Goal: Transaction & Acquisition: Purchase product/service

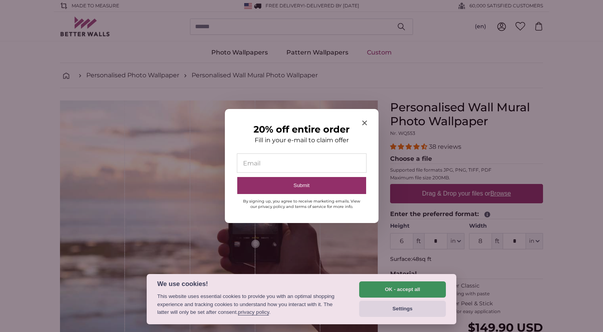
click at [362, 120] on section "20% off entire order Fill in your e-mail to claim offer Email Submit By signing…" at bounding box center [302, 166] width 154 height 114
click at [357, 122] on div "20% off entire order Fill in your e-mail to claim offer Email Submit By signing…" at bounding box center [302, 166] width 154 height 114
click at [359, 122] on div "20% off entire order Fill in your e-mail to claim offer Email Submit By signing…" at bounding box center [302, 166] width 154 height 114
click at [362, 122] on icon "Close modal" at bounding box center [364, 123] width 5 height 5
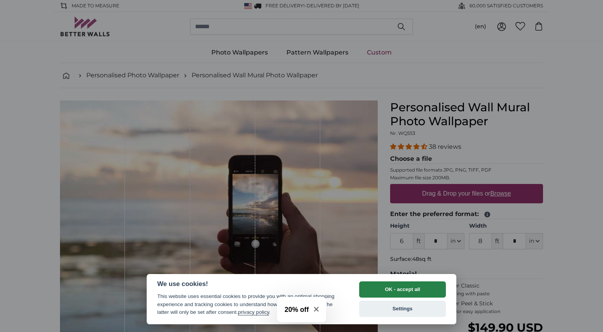
click at [410, 289] on button "OK - accept all" at bounding box center [402, 290] width 87 height 16
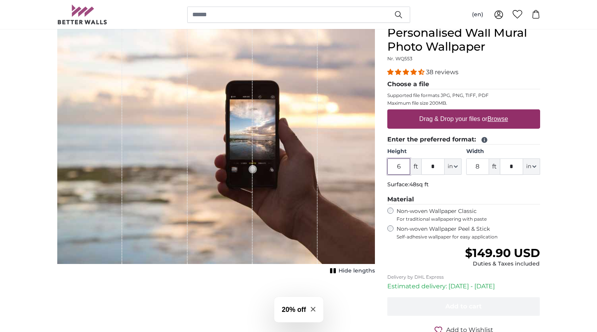
scroll to position [77, 0]
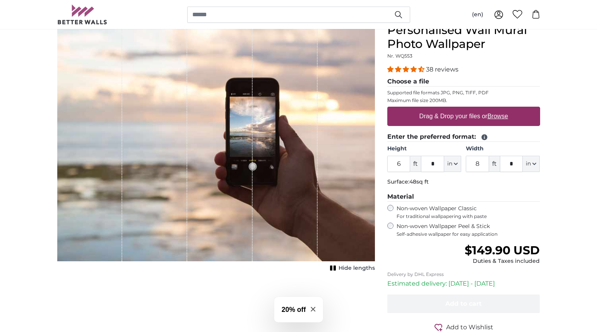
click at [446, 121] on label "Drag & Drop your files or Browse" at bounding box center [463, 116] width 95 height 15
click at [446, 109] on input "Drag & Drop your files or Browse" at bounding box center [463, 108] width 153 height 2
click at [460, 113] on label "Drag & Drop your files or Browse" at bounding box center [463, 116] width 95 height 15
click at [460, 109] on input "Drag & Drop your files or Browse" at bounding box center [463, 108] width 153 height 2
type input "**********"
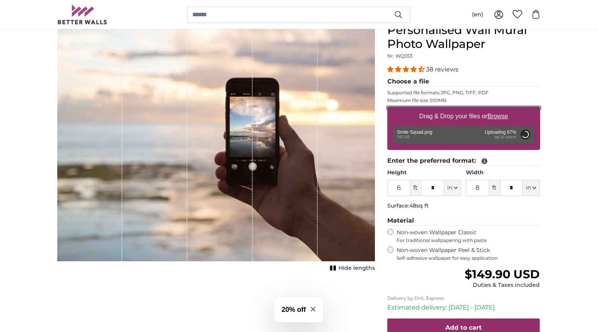
type input "4"
type input "***"
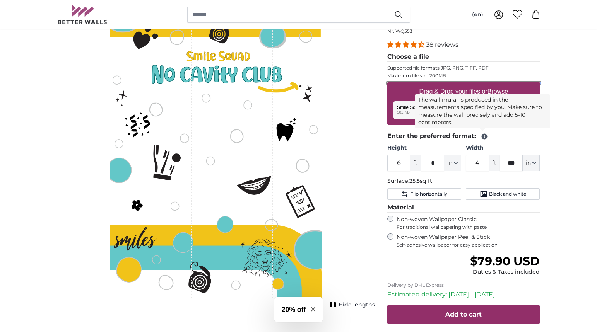
scroll to position [116, 0]
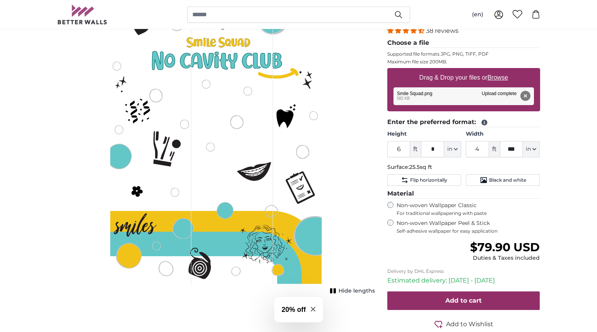
click at [545, 138] on div "Personalised Wall Mural Photo Wallpaper Nr. WQ553 38 reviews Choose a file Supp…" at bounding box center [463, 176] width 165 height 383
drag, startPoint x: 569, startPoint y: 116, endPoint x: 572, endPoint y: 150, distance: 34.6
drag, startPoint x: 405, startPoint y: 146, endPoint x: 389, endPoint y: 149, distance: 16.5
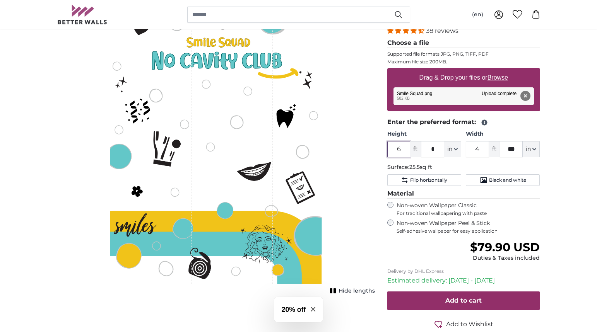
click at [389, 149] on input "6" at bounding box center [398, 149] width 23 height 16
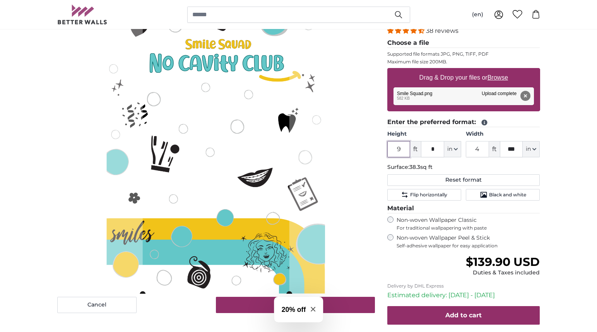
type input "9"
click at [442, 147] on input "*" at bounding box center [432, 149] width 23 height 16
type input "*"
drag, startPoint x: 566, startPoint y: 151, endPoint x: 559, endPoint y: 171, distance: 20.6
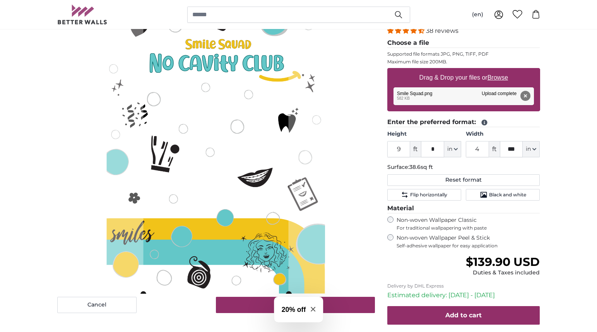
click at [483, 147] on input "4" at bounding box center [477, 149] width 23 height 16
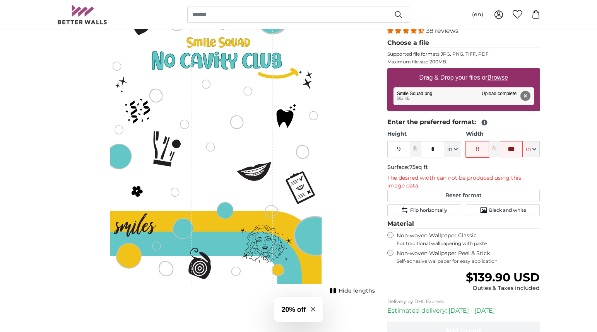
type input "8"
drag, startPoint x: 515, startPoint y: 153, endPoint x: 505, endPoint y: 153, distance: 9.7
click at [505, 153] on input "***" at bounding box center [511, 149] width 23 height 16
type input "*"
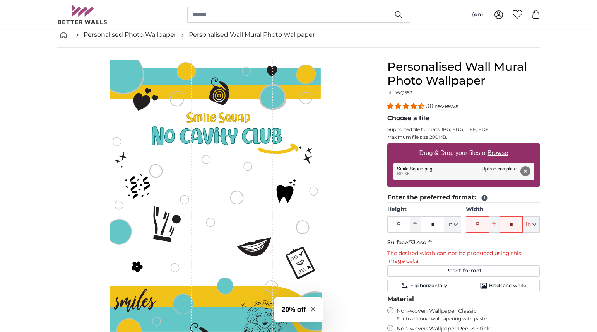
scroll to position [39, 0]
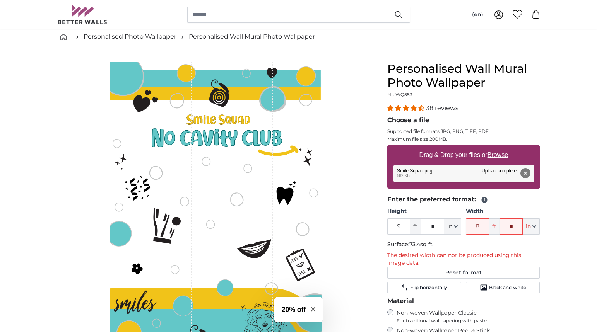
drag, startPoint x: 252, startPoint y: 82, endPoint x: 276, endPoint y: 163, distance: 84.4
click at [253, 82] on div "1 of 1" at bounding box center [232, 212] width 82 height 300
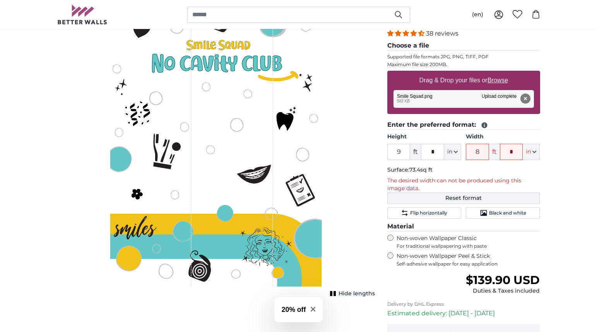
scroll to position [116, 0]
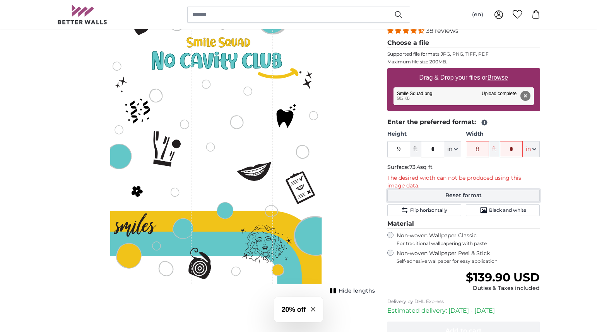
click at [470, 193] on button "Reset format" at bounding box center [463, 196] width 153 height 12
type input "6"
type input "*"
type input "4"
type input "***"
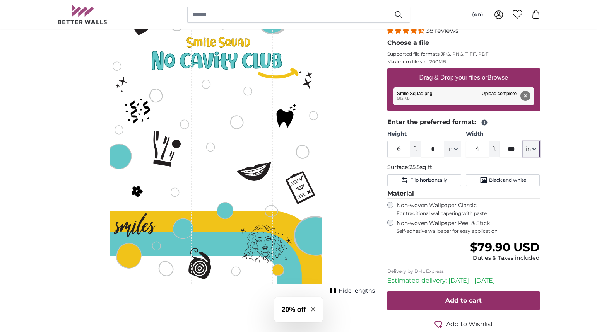
click at [524, 153] on button "in" at bounding box center [531, 149] width 17 height 16
drag, startPoint x: 492, startPoint y: 146, endPoint x: 485, endPoint y: 149, distance: 7.3
click at [486, 148] on div "4 ft *** in Centimeter (cm) Inches (inch) Feet (ft. in.)" at bounding box center [503, 149] width 74 height 16
drag, startPoint x: 482, startPoint y: 149, endPoint x: 468, endPoint y: 148, distance: 13.9
click at [468, 148] on input "4" at bounding box center [477, 149] width 23 height 16
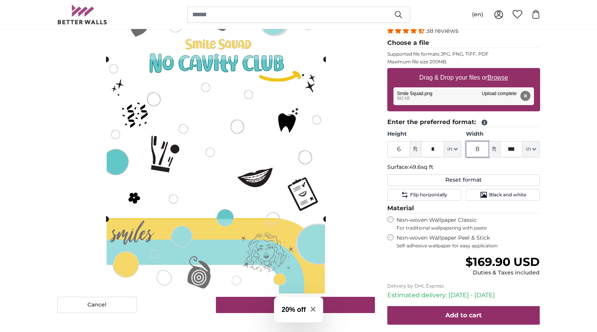
type input "8"
drag, startPoint x: 519, startPoint y: 149, endPoint x: 505, endPoint y: 150, distance: 14.4
click at [504, 149] on input "***" at bounding box center [511, 149] width 23 height 16
type input "*"
click at [542, 167] on div "Personalised Wall Mural Photo Wallpaper Nr. WQ553 38 reviews Choose a file Supp…" at bounding box center [463, 183] width 165 height 397
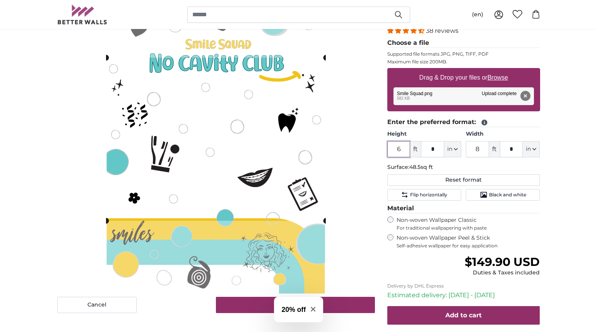
drag, startPoint x: 405, startPoint y: 151, endPoint x: 385, endPoint y: 148, distance: 19.7
click at [383, 148] on div "Personalised Wall Mural Photo Wallpaper Nr. WQ553 38 reviews Choose a file Supp…" at bounding box center [463, 183] width 165 height 397
type input "9"
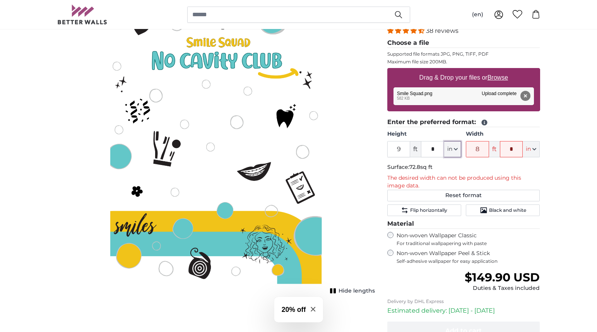
drag, startPoint x: 439, startPoint y: 145, endPoint x: 431, endPoint y: 148, distance: 8.6
click at [431, 148] on div "9 ft * in Centimeter (cm) Inches (inch) Feet (ft. in.)" at bounding box center [424, 149] width 74 height 16
click at [458, 158] on fieldset "Enter the preferred format: Height 9 ft * in Centimeter (cm) Inches (inch) Feet…" at bounding box center [463, 167] width 153 height 99
click at [500, 177] on p "The desired width can not be produced using this image data." at bounding box center [463, 181] width 153 height 15
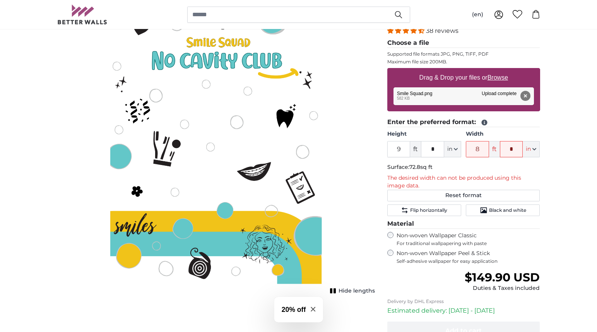
click at [477, 252] on label "Non-woven Wallpaper Peel & Stick Self-adhesive wallpaper for easy application" at bounding box center [468, 257] width 144 height 15
drag, startPoint x: 485, startPoint y: 150, endPoint x: 493, endPoint y: 150, distance: 7.7
click at [485, 150] on input "8" at bounding box center [477, 149] width 23 height 16
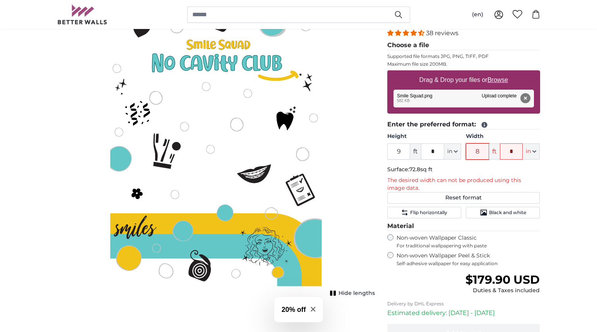
scroll to position [116, 0]
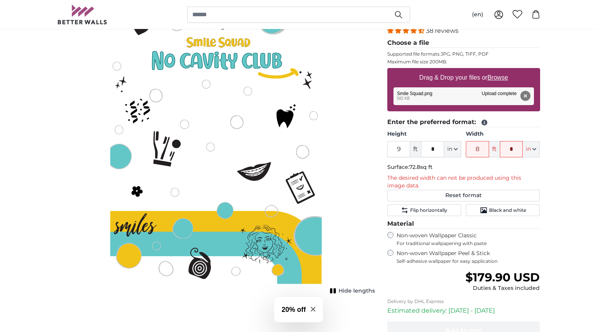
click at [527, 96] on button "Remove" at bounding box center [525, 96] width 10 height 10
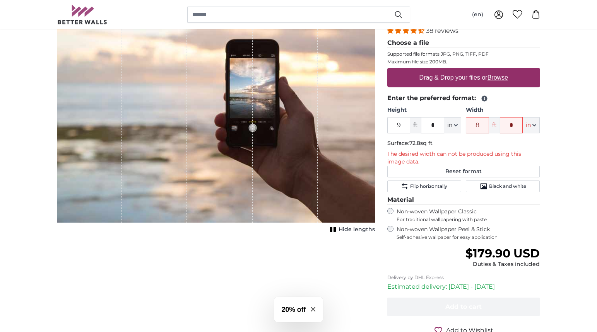
click at [504, 80] on u "Browse" at bounding box center [497, 77] width 21 height 7
click at [504, 70] on input "Drag & Drop your files or Browse" at bounding box center [463, 69] width 153 height 2
type input "**********"
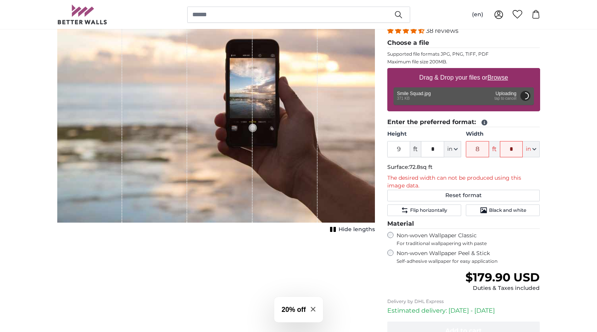
click at [531, 144] on button "in" at bounding box center [531, 149] width 17 height 16
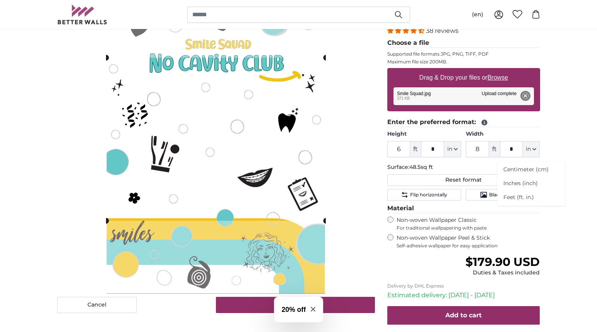
drag, startPoint x: 403, startPoint y: 146, endPoint x: 380, endPoint y: 146, distance: 23.6
click at [380, 146] on product-detail "Cancel Crop image Hide lengths Personalised Wall Mural Photo Wallpaper Nr. WQ55…" at bounding box center [298, 177] width 495 height 410
type input "9"
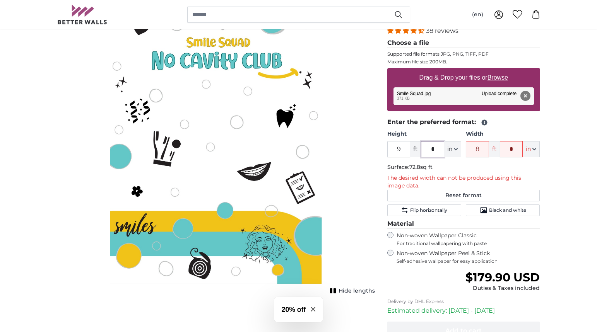
drag, startPoint x: 437, startPoint y: 151, endPoint x: 424, endPoint y: 154, distance: 13.5
click at [424, 154] on input "*" at bounding box center [432, 149] width 23 height 16
